Goal: Information Seeking & Learning: Learn about a topic

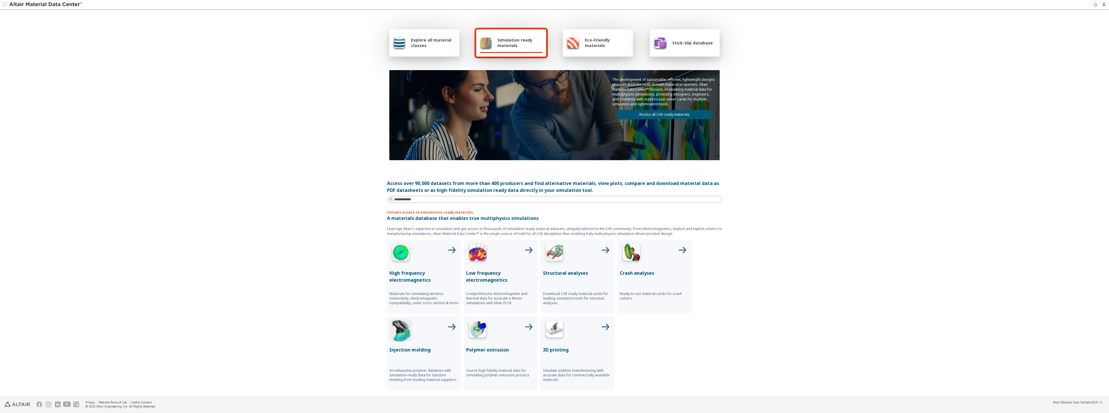
click at [433, 44] on span "Explore all material classes" at bounding box center [433, 42] width 45 height 11
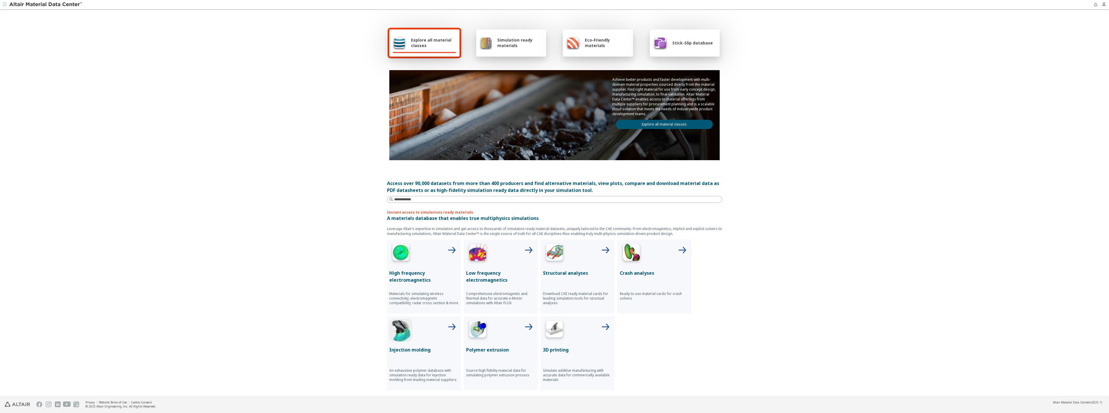
click at [433, 44] on span "Explore all material classes" at bounding box center [433, 42] width 45 height 11
click at [677, 125] on link "Explore all material classes" at bounding box center [664, 124] width 97 height 9
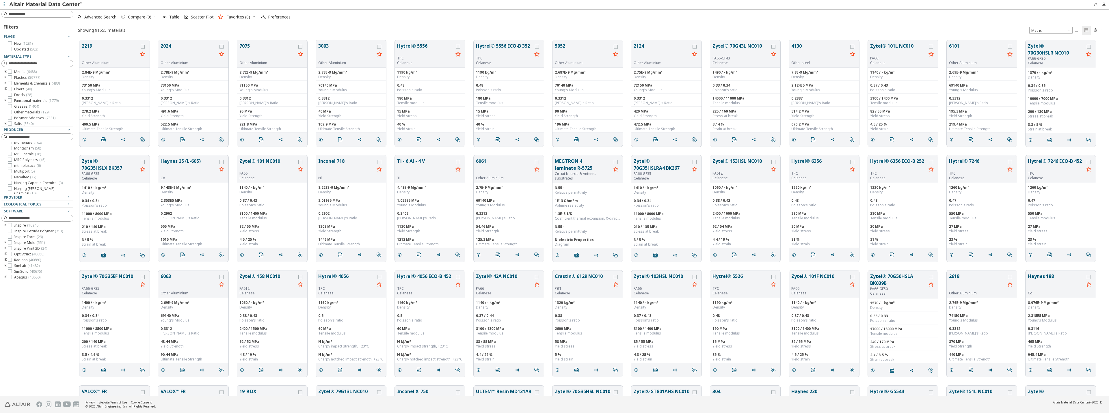
scroll to position [2559, 0]
click at [11, 117] on icon at bounding box center [10, 115] width 4 height 4
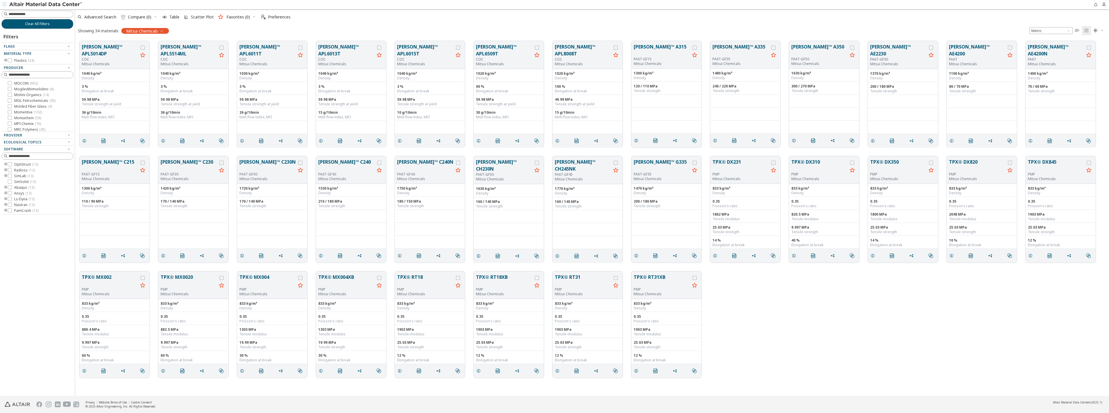
scroll to position [2530, 0]
click at [10, 90] on icon at bounding box center [10, 87] width 4 height 4
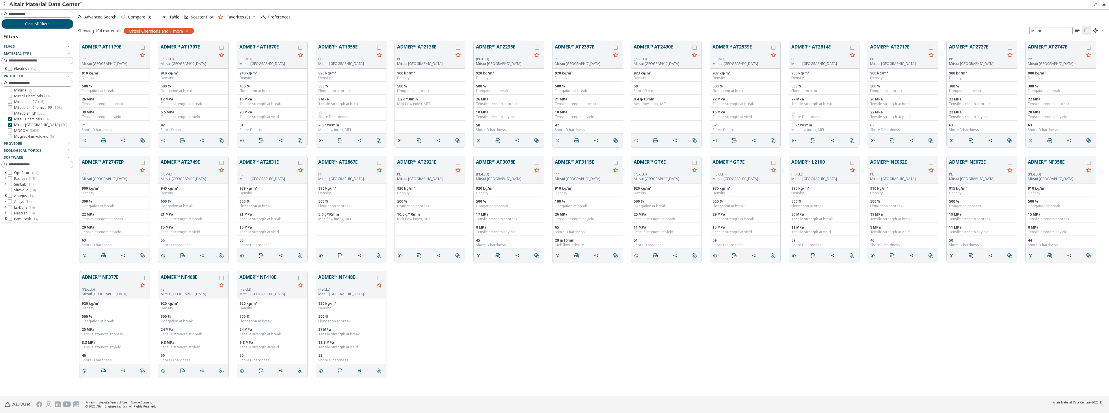
scroll to position [2513, 0]
click at [11, 92] on icon at bounding box center [10, 90] width 4 height 4
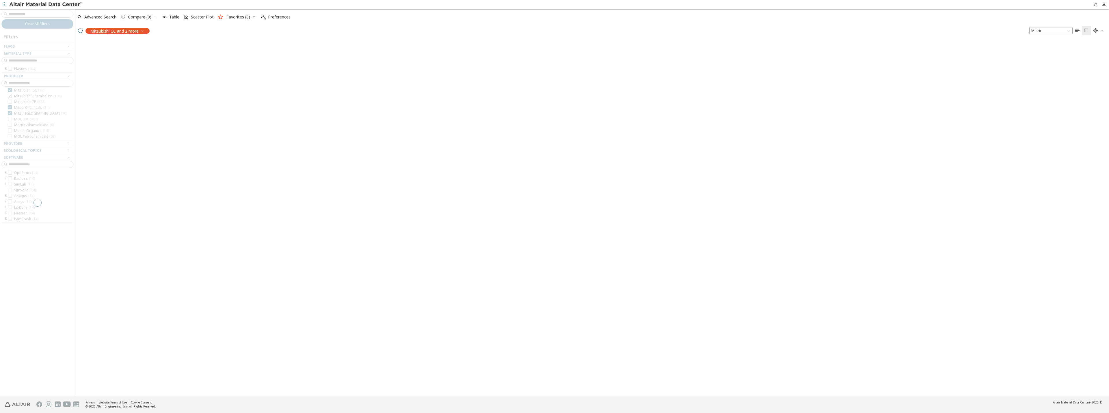
click at [12, 130] on div at bounding box center [37, 202] width 75 height 387
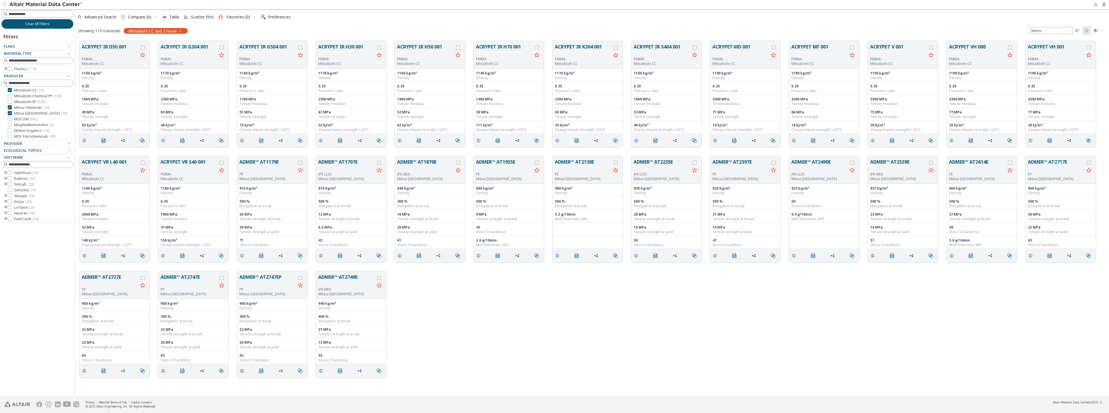
click at [10, 98] on icon at bounding box center [10, 96] width 4 height 4
click at [11, 104] on icon at bounding box center [10, 102] width 4 height 4
click at [11, 63] on icon at bounding box center [10, 61] width 4 height 4
click at [11, 75] on icon at bounding box center [10, 73] width 4 height 4
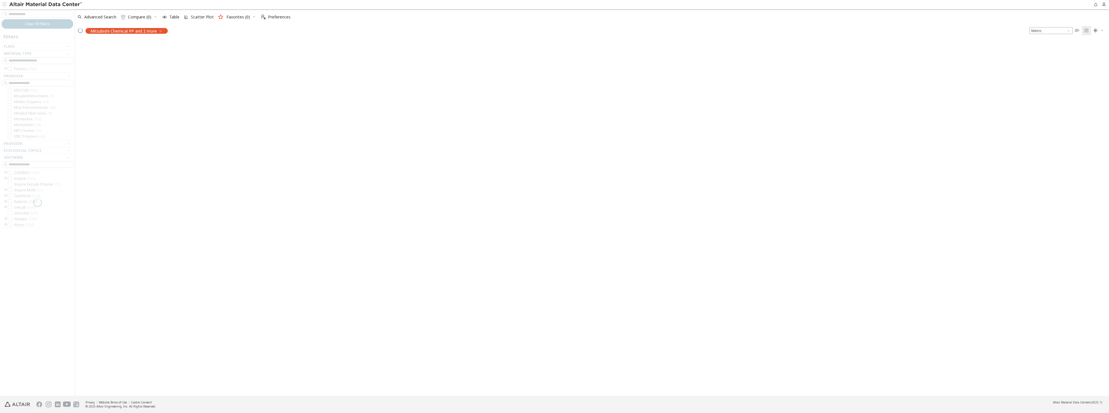
click at [8, 118] on div at bounding box center [37, 202] width 75 height 387
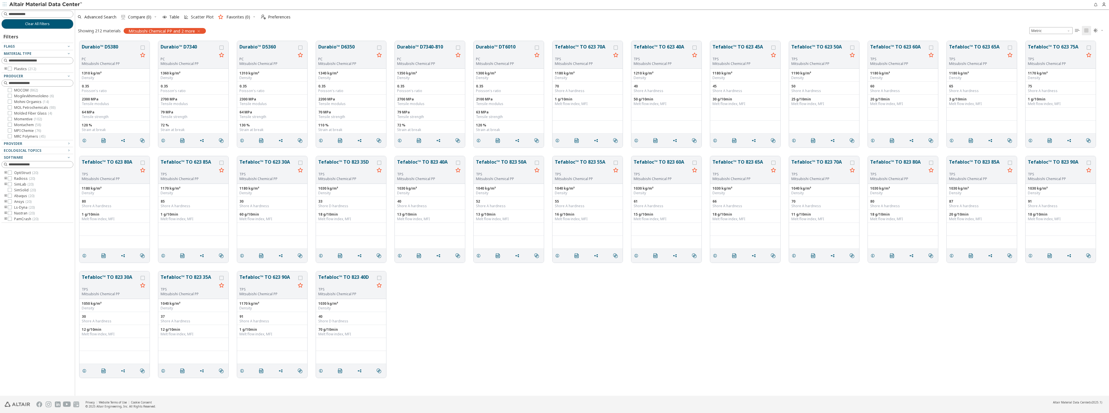
click at [12, 86] on div at bounding box center [10, 84] width 4 height 4
click at [10, 61] on icon at bounding box center [10, 59] width 4 height 4
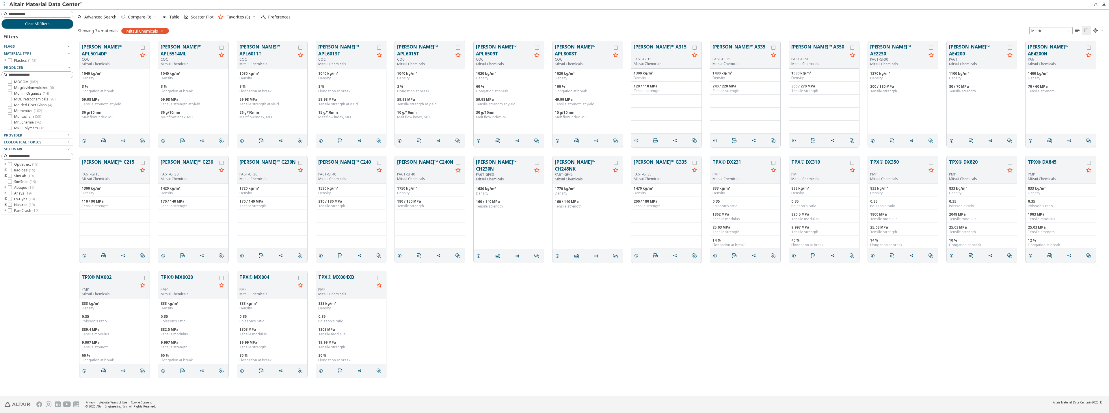
click at [10, 72] on icon at bounding box center [10, 70] width 4 height 4
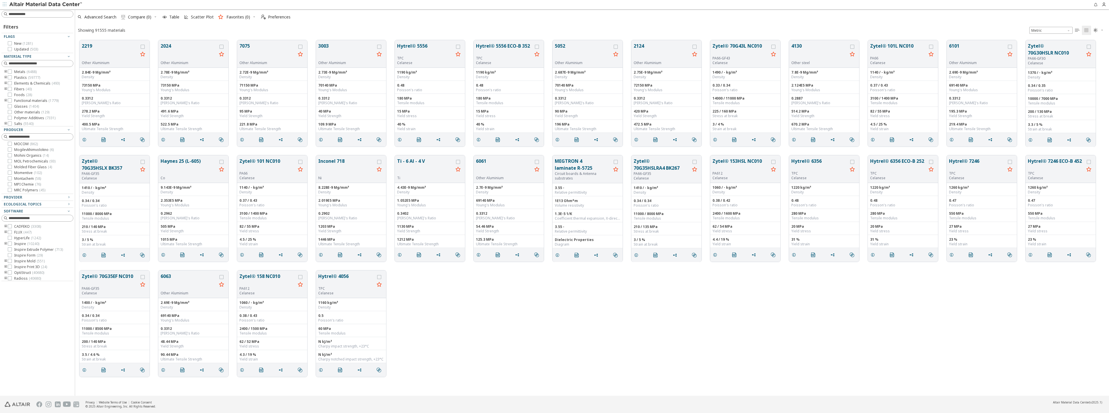
scroll to position [356, 1030]
click at [43, 14] on input at bounding box center [41, 14] width 64 height 6
type input "****"
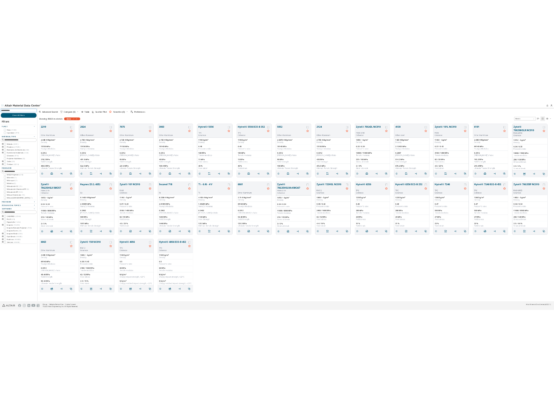
scroll to position [835, 0]
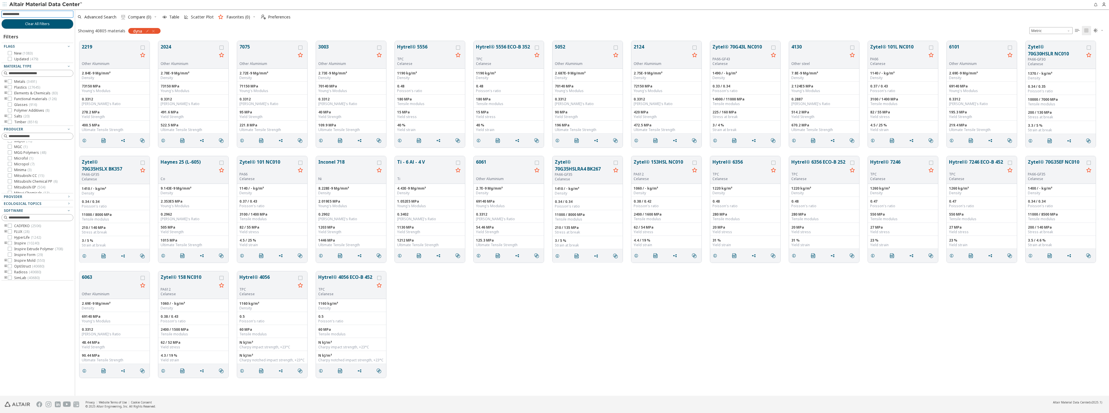
click at [23, 13] on input at bounding box center [38, 14] width 71 height 6
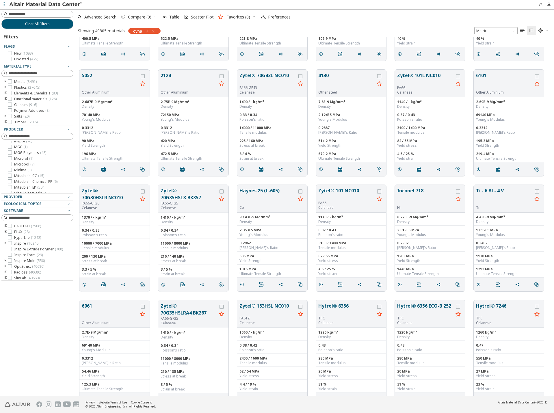
scroll to position [0, 0]
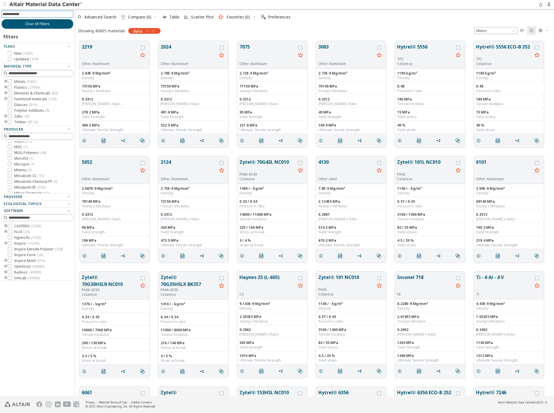
click at [42, 12] on input at bounding box center [38, 14] width 71 height 6
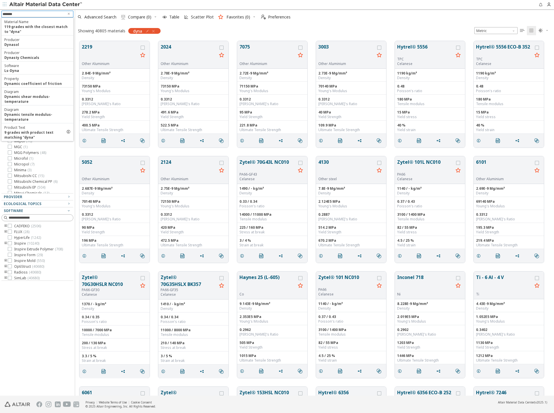
type input "********"
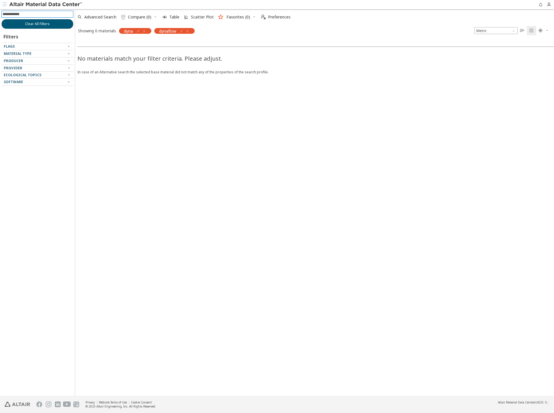
click at [145, 31] on icon "button" at bounding box center [144, 31] width 5 height 5
click at [153, 31] on icon "button" at bounding box center [152, 31] width 5 height 5
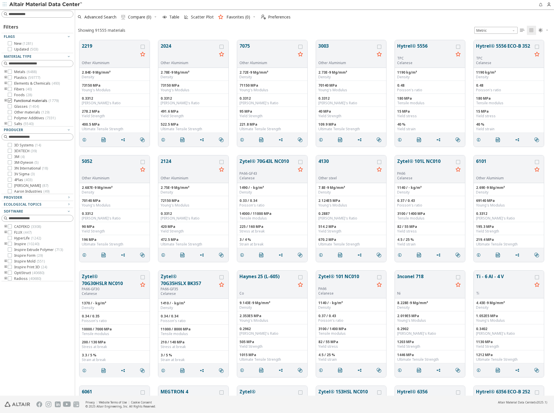
scroll to position [7, 0]
click at [27, 16] on input at bounding box center [38, 14] width 71 height 6
type input "*****"
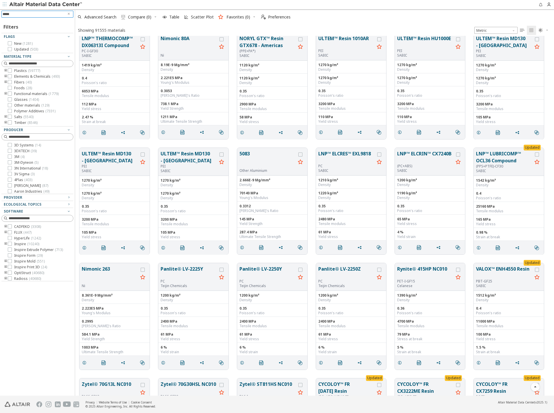
scroll to position [3119, 0]
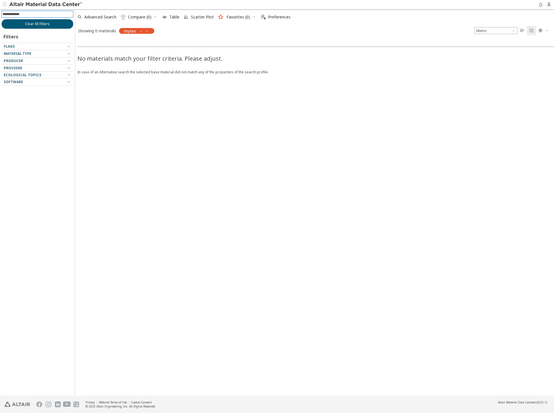
click at [148, 32] on icon "button" at bounding box center [147, 31] width 5 height 5
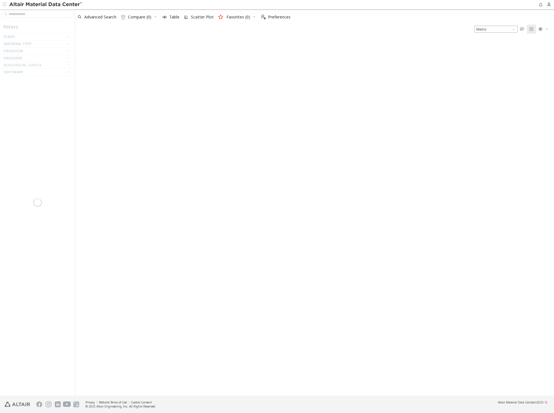
click at [43, 14] on div at bounding box center [37, 202] width 75 height 386
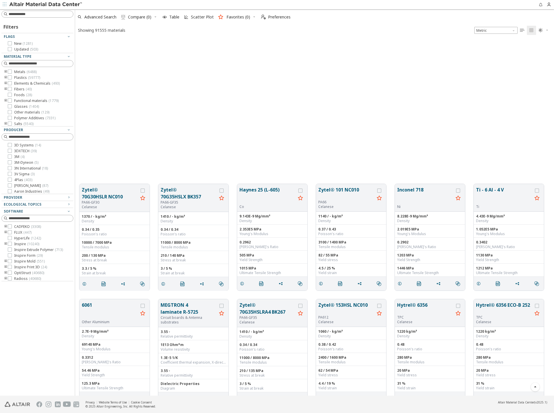
scroll to position [491, 0]
